Goal: Task Accomplishment & Management: Complete application form

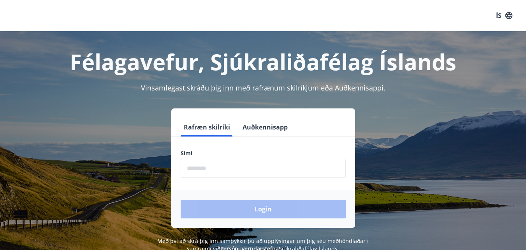
click at [200, 167] on input "phone" at bounding box center [263, 168] width 165 height 19
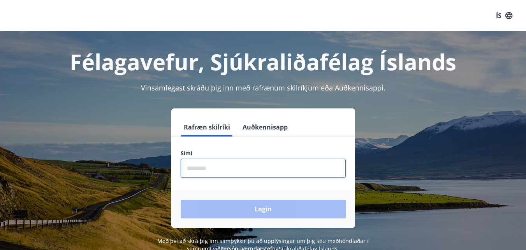
type input "********"
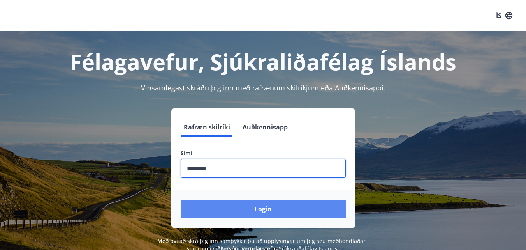
click at [255, 212] on button "Login" at bounding box center [263, 208] width 165 height 19
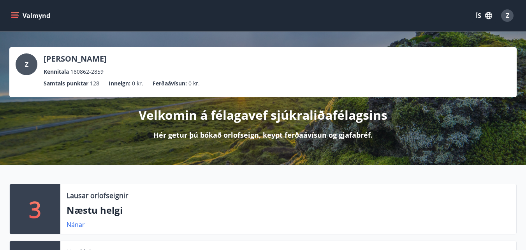
click at [16, 14] on icon "menu" at bounding box center [14, 14] width 7 height 1
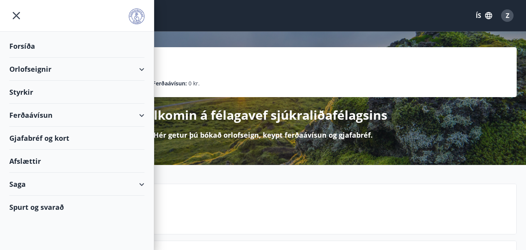
click at [26, 67] on div "Orlofseignir" at bounding box center [76, 69] width 135 height 23
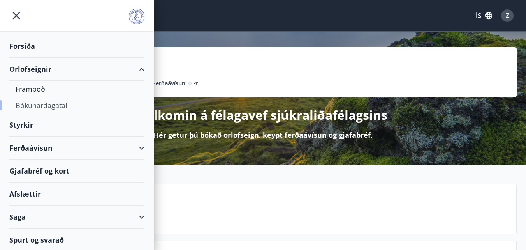
click at [39, 105] on div "Bókunardagatal" at bounding box center [77, 105] width 123 height 16
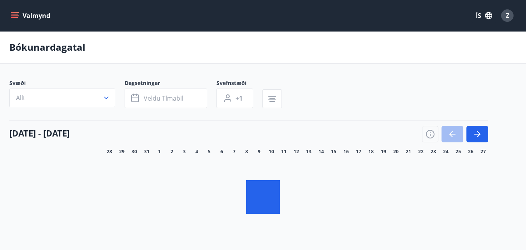
click at [106, 96] on button "Allt" at bounding box center [62, 97] width 106 height 19
click at [106, 96] on div "Suðurnes Erlendis Höfuðborgarsvæðið Vestfirðir Vesturland Norðurland Austurland…" at bounding box center [263, 125] width 526 height 250
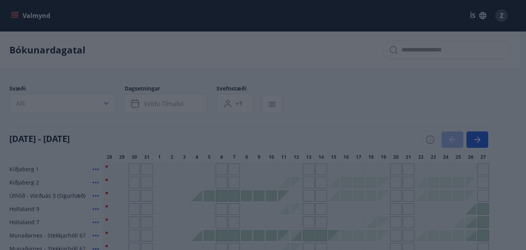
click at [108, 55] on div "Suðurnes Erlendis Höfuðborgarsvæðið Vestfirðir Vesturland Norðurland Austurland…" at bounding box center [263, 125] width 526 height 250
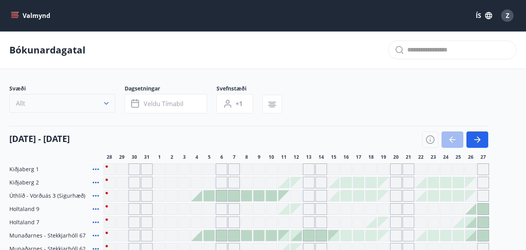
click at [106, 102] on icon "button" at bounding box center [106, 103] width 8 height 8
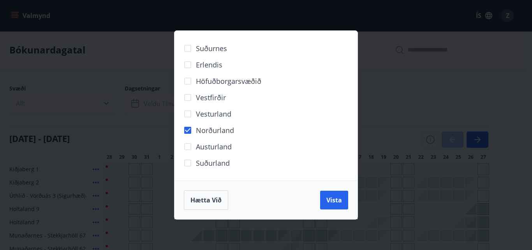
drag, startPoint x: 337, startPoint y: 202, endPoint x: 135, endPoint y: 100, distance: 225.8
click at [336, 201] on span "Vista" at bounding box center [334, 200] width 16 height 9
click at [135, 100] on div "Suðurnes Erlendis Höfuðborgarsvæðið Vestfirðir Vesturland Norðurland Austurland…" at bounding box center [266, 125] width 532 height 250
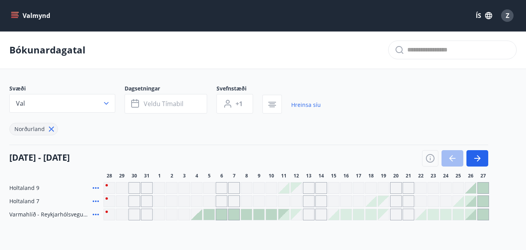
click at [135, 100] on icon "button" at bounding box center [135, 104] width 8 height 8
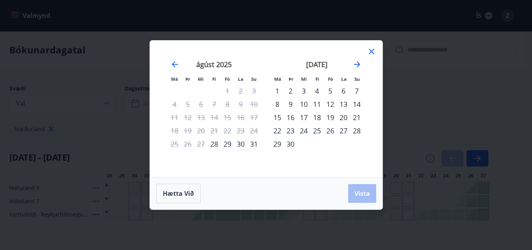
click at [275, 115] on div "15" at bounding box center [277, 117] width 13 height 13
click at [305, 115] on div "17" at bounding box center [303, 117] width 13 height 13
click at [367, 189] on span "Vista" at bounding box center [362, 193] width 16 height 9
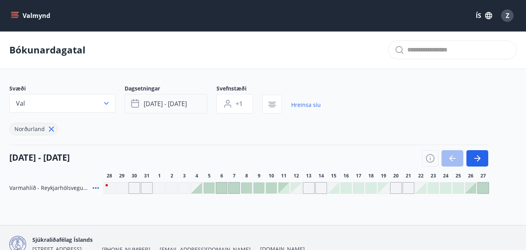
click at [152, 101] on span "sep 15 - sep 17" at bounding box center [165, 103] width 43 height 9
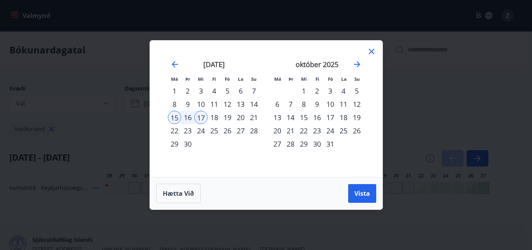
click at [254, 102] on div "14" at bounding box center [253, 103] width 13 height 13
click at [365, 190] on span "Vista" at bounding box center [362, 193] width 16 height 9
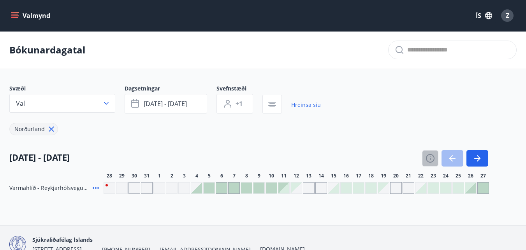
click at [430, 156] on icon "button" at bounding box center [430, 157] width 9 height 9
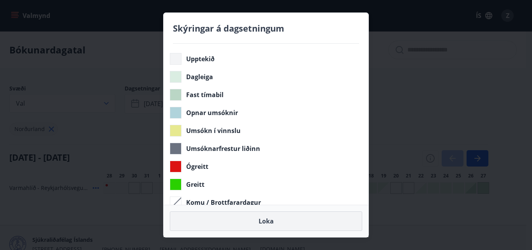
click at [270, 218] on button "Loka" at bounding box center [266, 220] width 192 height 19
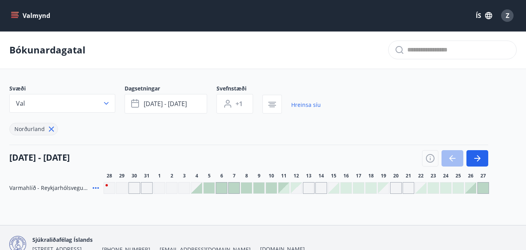
click at [16, 12] on icon "menu" at bounding box center [15, 12] width 9 height 1
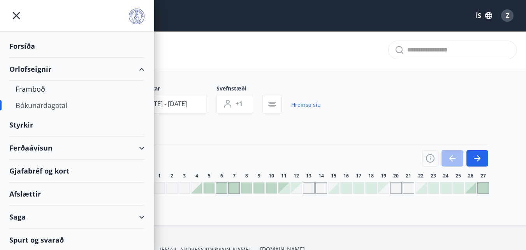
click at [15, 14] on icon "menu" at bounding box center [16, 15] width 7 height 7
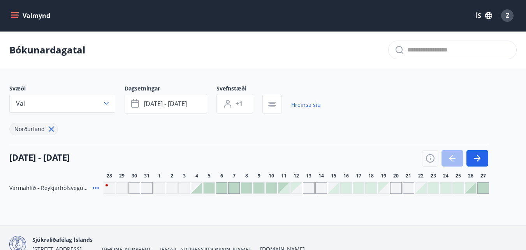
click at [13, 13] on icon "menu" at bounding box center [15, 16] width 8 height 8
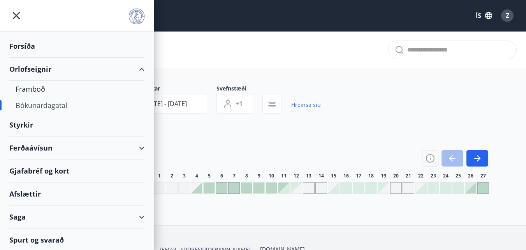
click at [18, 42] on div "Forsíða" at bounding box center [76, 46] width 135 height 23
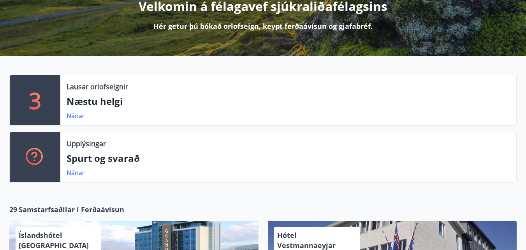
scroll to position [115, 0]
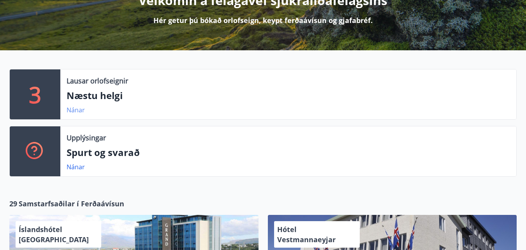
click at [79, 109] on link "Nánar" at bounding box center [76, 110] width 18 height 9
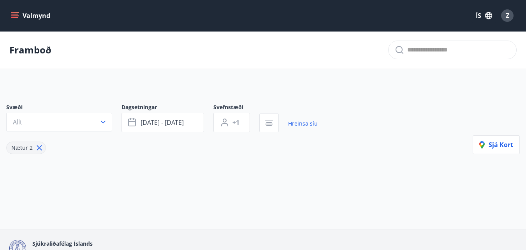
type input "*"
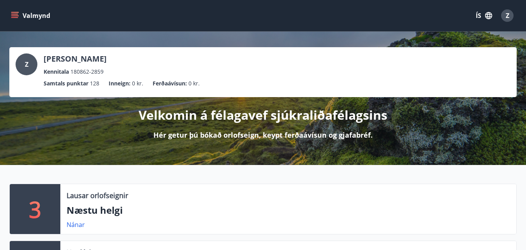
click at [16, 13] on icon "menu" at bounding box center [15, 16] width 8 height 8
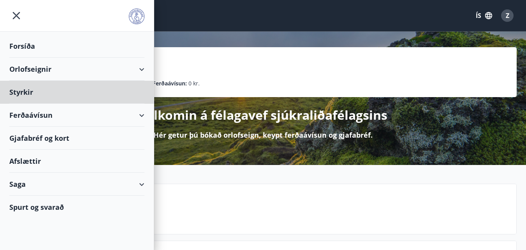
click at [22, 45] on div "Forsíða" at bounding box center [76, 46] width 135 height 23
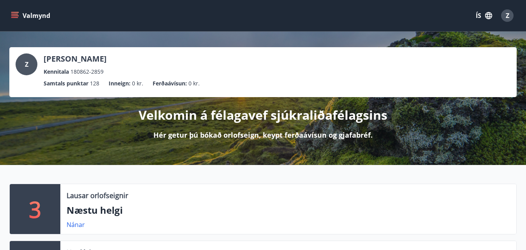
click at [16, 12] on icon "menu" at bounding box center [15, 12] width 9 height 1
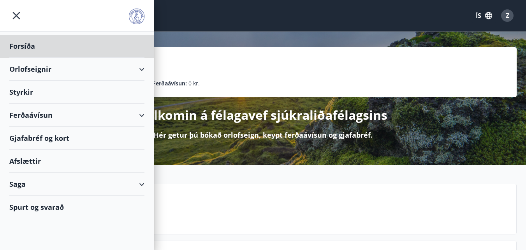
click at [22, 58] on div "Styrkir" at bounding box center [76, 46] width 135 height 23
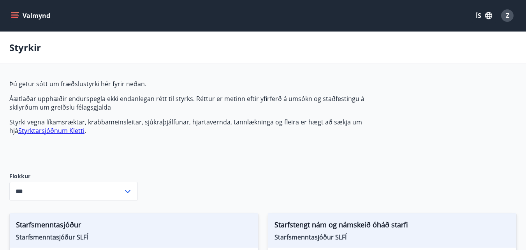
type input "***"
